Goal: Communication & Community: Answer question/provide support

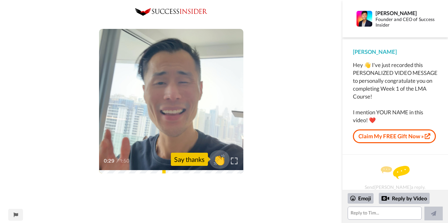
click at [221, 159] on span "👏" at bounding box center [219, 159] width 21 height 13
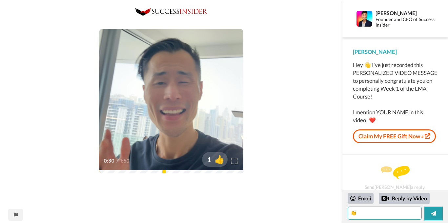
click at [370, 212] on textarea "👏" at bounding box center [385, 212] width 74 height 13
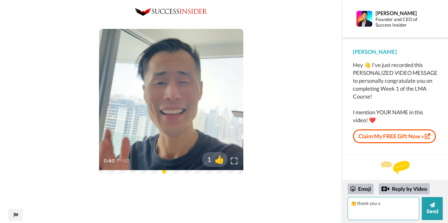
type textarea "👏 thank you x"
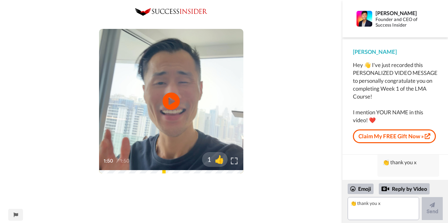
click at [169, 99] on icon "Play/Pause" at bounding box center [171, 101] width 17 height 31
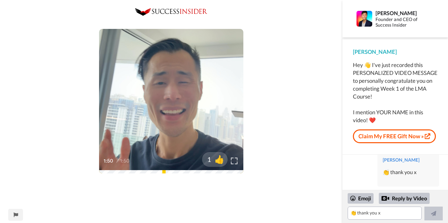
scroll to position [17, 0]
click at [174, 9] on img at bounding box center [171, 12] width 72 height 8
click at [129, 105] on video at bounding box center [171, 101] width 144 height 144
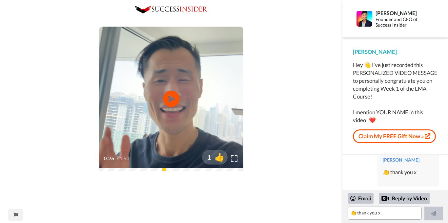
scroll to position [0, 0]
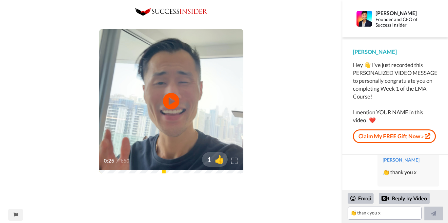
drag, startPoint x: 178, startPoint y: 118, endPoint x: 49, endPoint y: 66, distance: 138.9
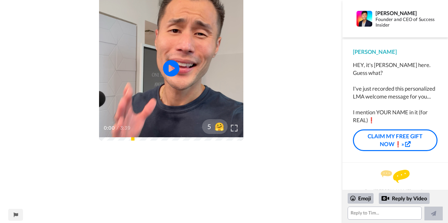
click at [210, 101] on video at bounding box center [171, 68] width 144 height 144
